Goal: Information Seeking & Learning: Understand process/instructions

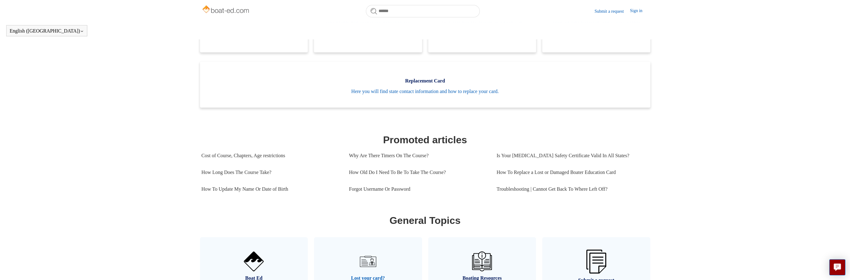
scroll to position [231, 0]
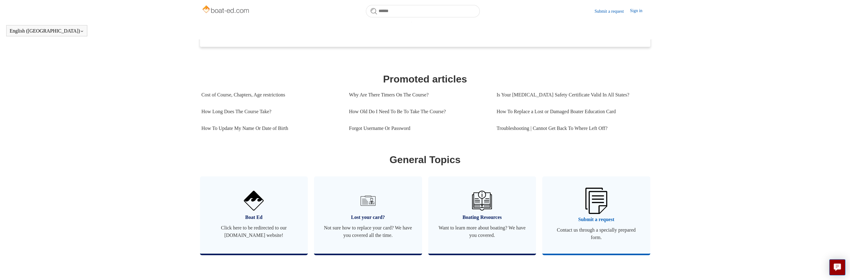
click at [591, 214] on img at bounding box center [596, 201] width 22 height 26
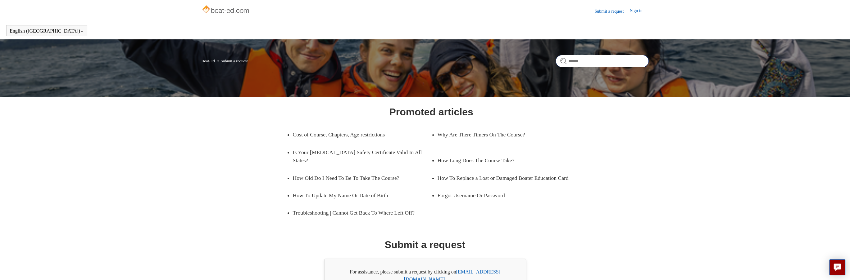
click at [572, 61] on input "Search" at bounding box center [601, 61] width 93 height 12
type input "*******"
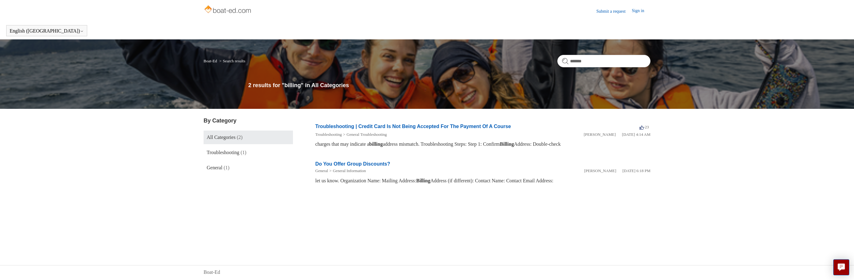
click at [608, 11] on link "Submit a request" at bounding box center [614, 11] width 35 height 7
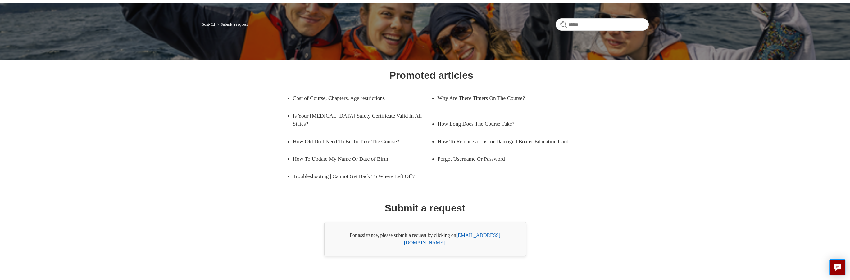
scroll to position [37, 0]
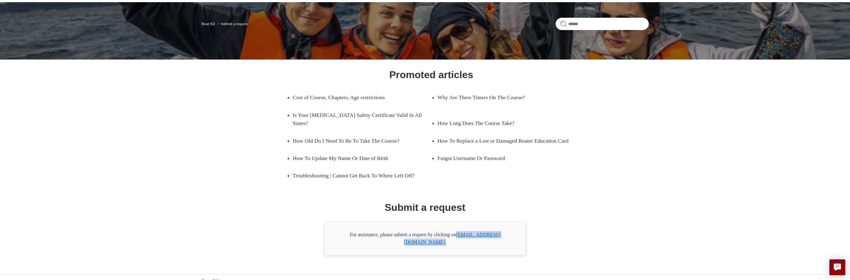
drag, startPoint x: 512, startPoint y: 237, endPoint x: 458, endPoint y: 235, distance: 53.4
click at [458, 235] on div "For assistance, please submit a request by clicking on support@boat-ed.com ." at bounding box center [425, 239] width 202 height 34
copy div "support@boat-ed.com ."
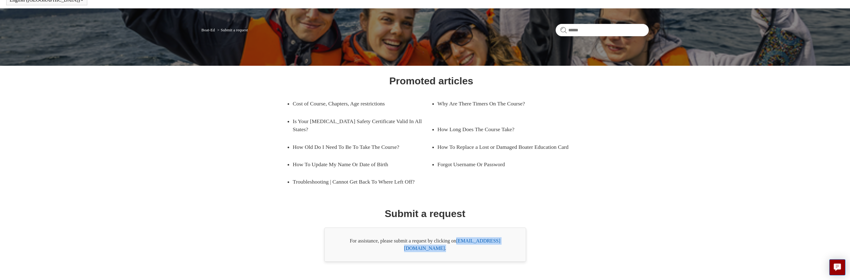
scroll to position [0, 0]
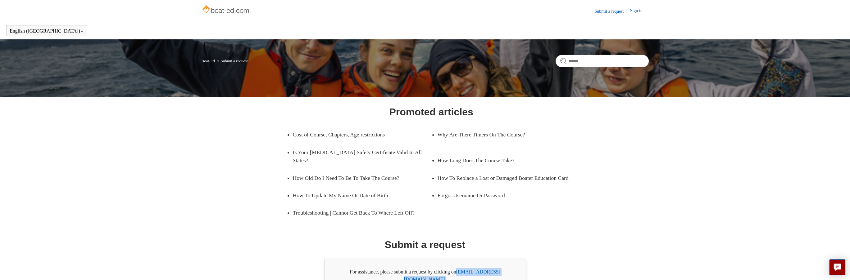
click at [207, 60] on link "Boat-Ed" at bounding box center [207, 61] width 13 height 5
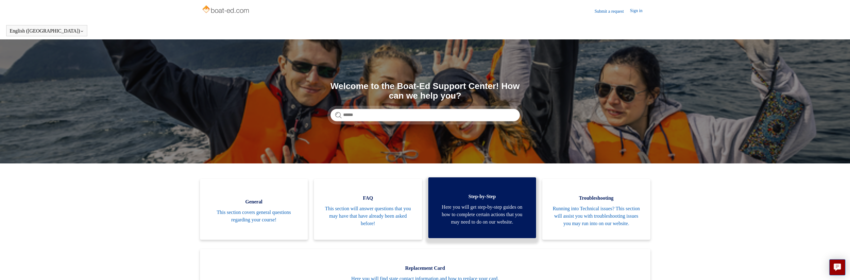
click at [467, 213] on span "Here you will get step-by-step guides on how to complete certain actions that y…" at bounding box center [481, 215] width 89 height 22
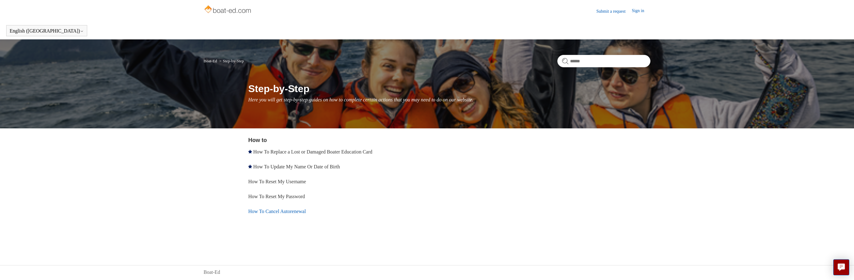
click at [295, 211] on link "How To Cancel Autorenewal" at bounding box center [277, 211] width 58 height 5
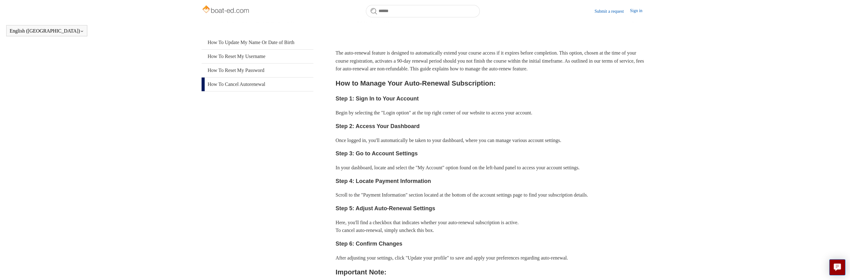
click at [105, 143] on main "Boat-Ed Step-by-Step How to How to How To Cancel Autorenewal Articles in this s…" at bounding box center [425, 189] width 850 height 548
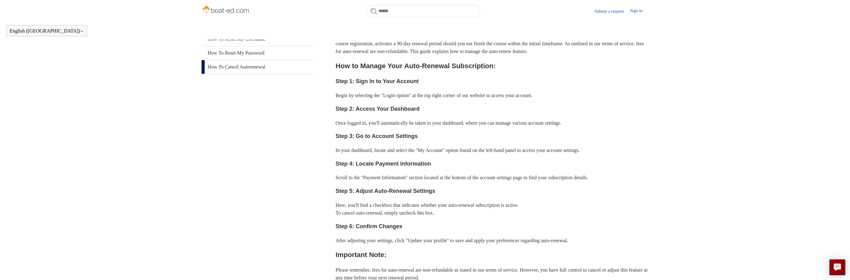
scroll to position [107, 0]
